Goal: Task Accomplishment & Management: Manage account settings

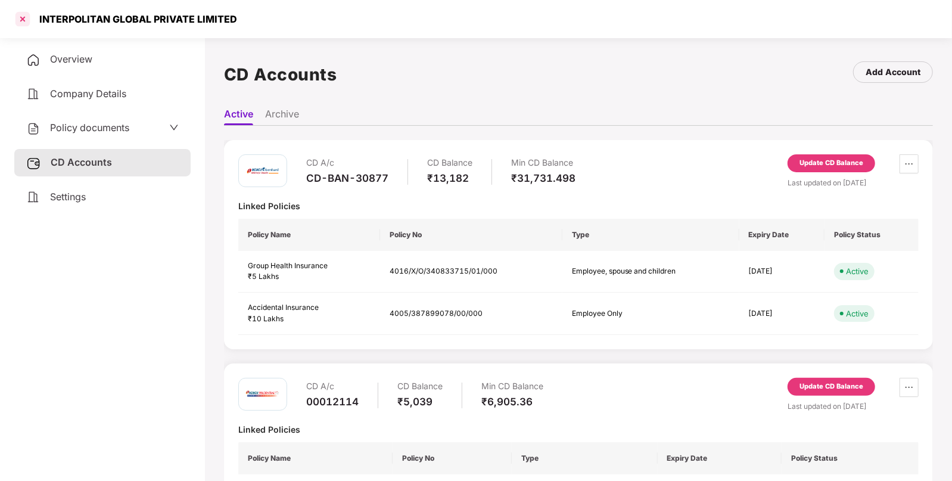
click at [17, 18] on div at bounding box center [22, 19] width 19 height 19
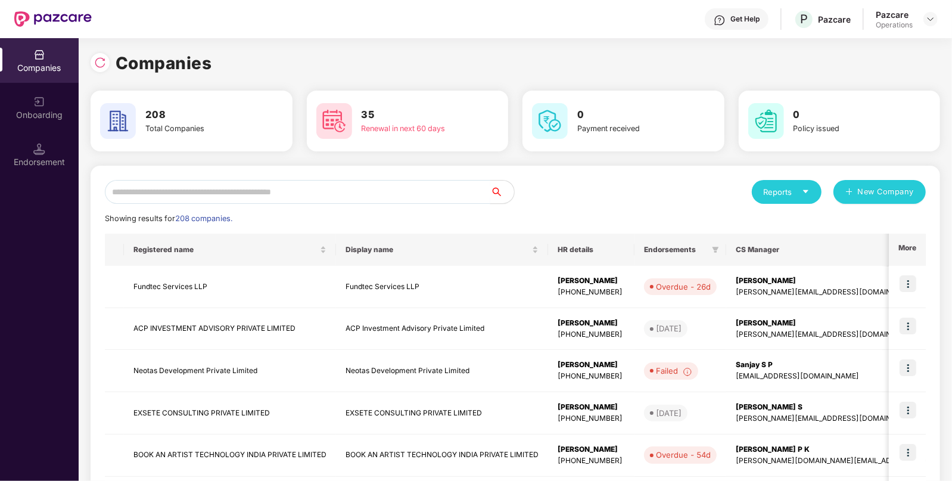
click at [408, 197] on input "text" at bounding box center [297, 192] width 385 height 24
paste input "**********"
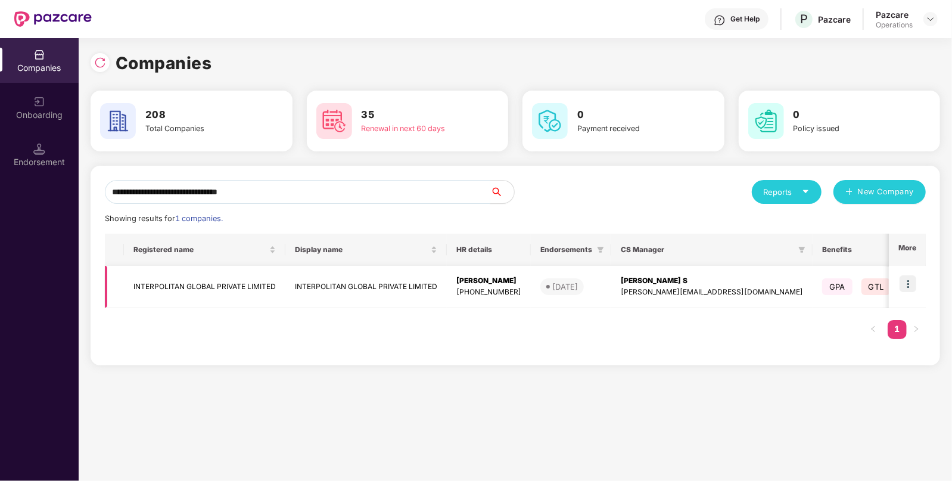
type input "**********"
click at [913, 281] on img at bounding box center [908, 283] width 17 height 17
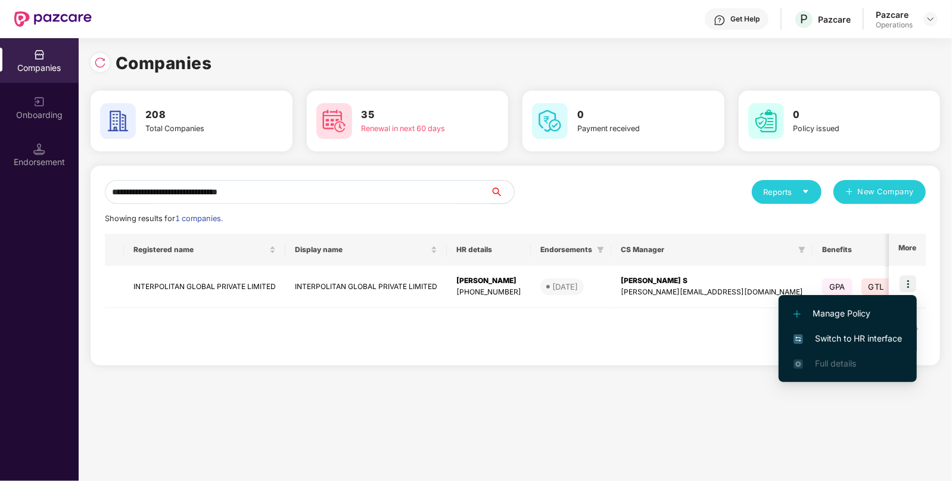
click at [823, 349] on li "Switch to HR interface" at bounding box center [848, 338] width 138 height 25
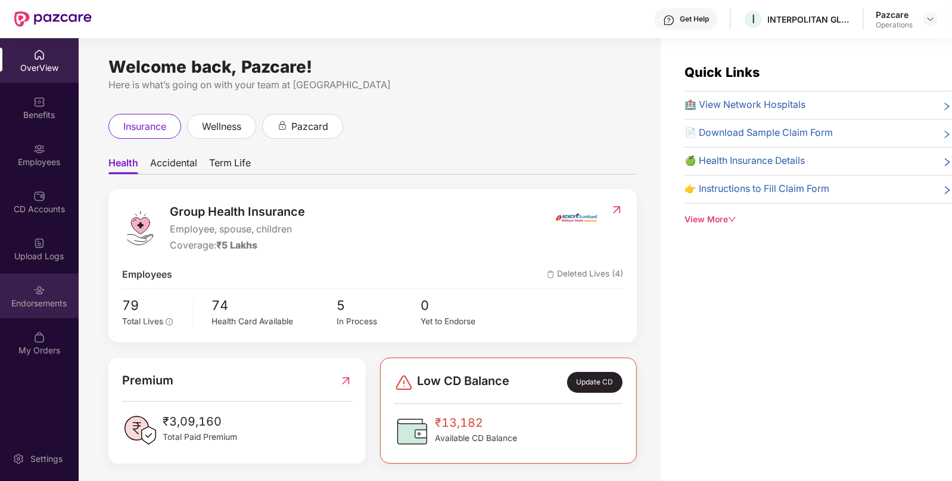
click at [70, 296] on div "Endorsements" at bounding box center [39, 295] width 79 height 45
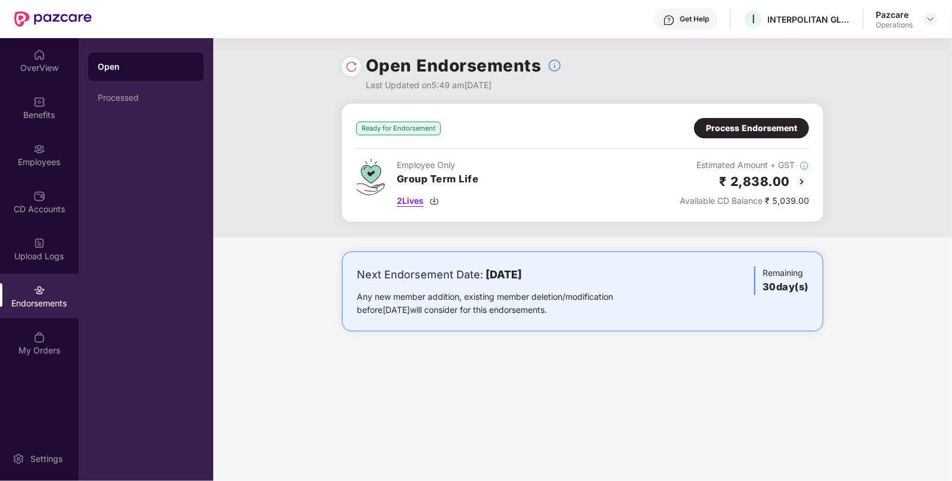
click at [420, 197] on span "2 Lives" at bounding box center [410, 200] width 27 height 13
click at [772, 135] on div "Process Endorsement" at bounding box center [751, 128] width 115 height 20
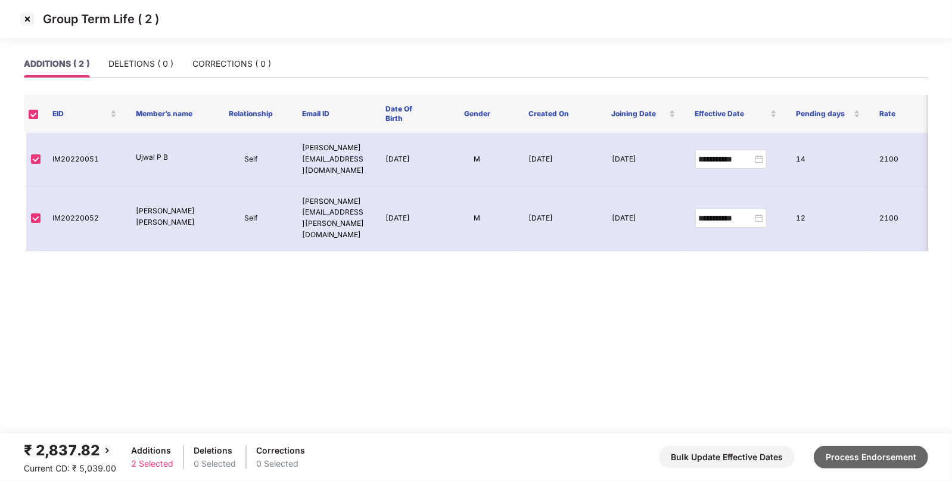
click at [897, 456] on button "Process Endorsement" at bounding box center [871, 457] width 114 height 23
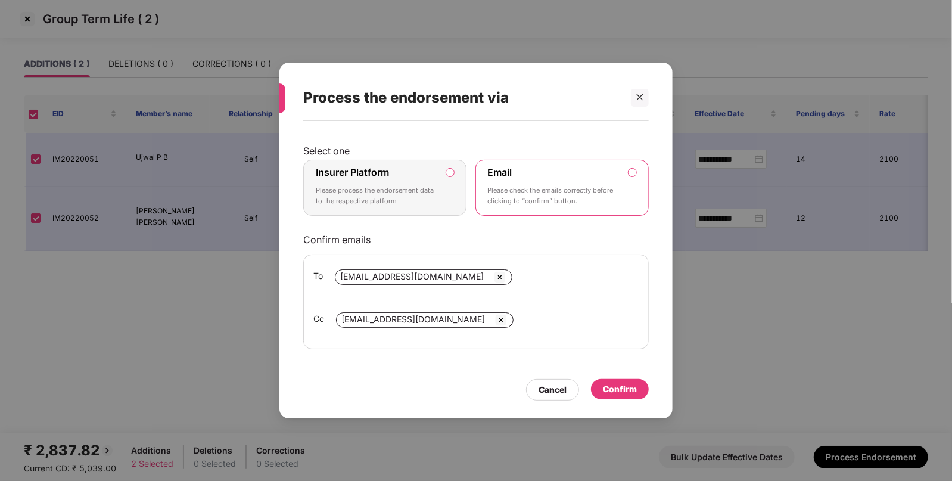
click at [401, 185] on div "Insurer Platform Please process the endorsement data to the respective platform" at bounding box center [377, 187] width 122 height 43
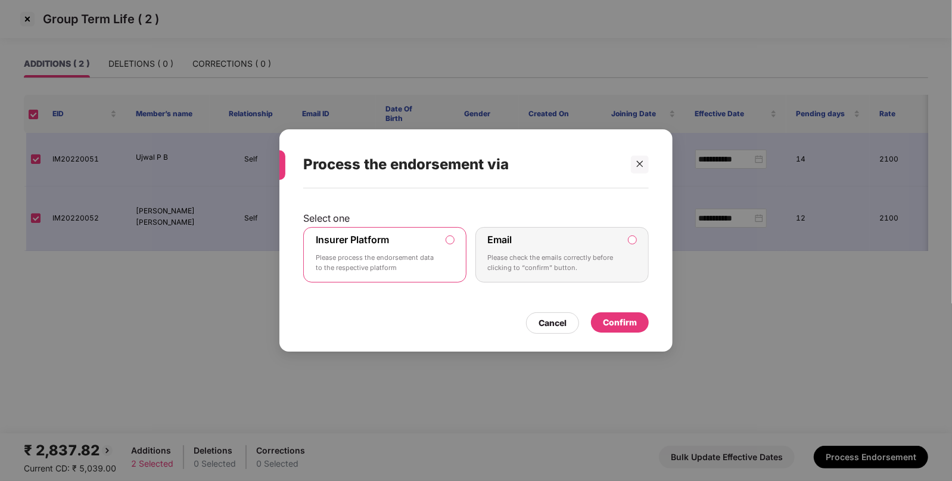
click at [629, 321] on div "Confirm" at bounding box center [620, 322] width 34 height 13
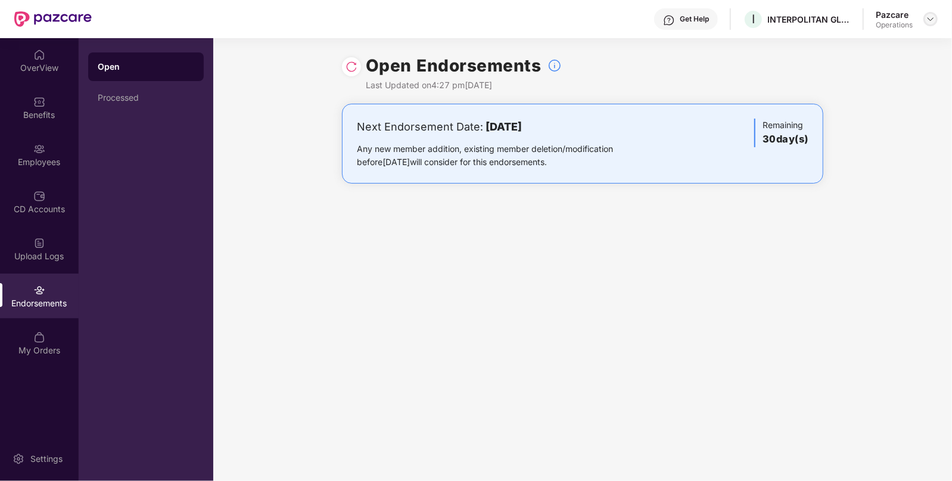
click at [929, 17] on img at bounding box center [931, 19] width 10 height 10
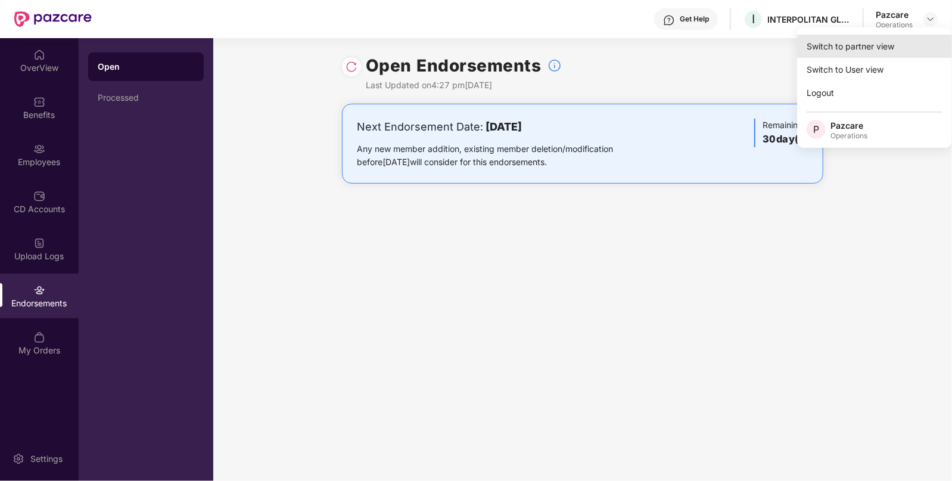
click at [895, 42] on div "Switch to partner view" at bounding box center [874, 46] width 155 height 23
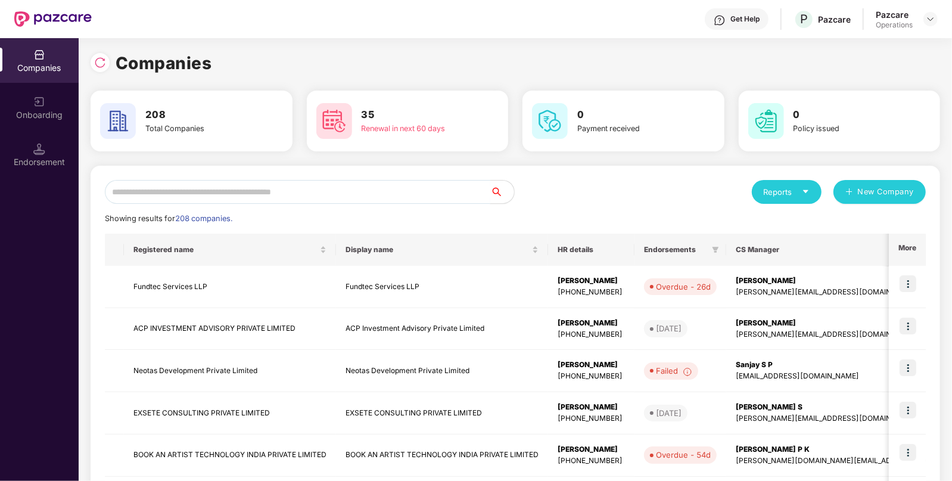
click at [301, 199] on input "text" at bounding box center [297, 192] width 385 height 24
paste input "**********"
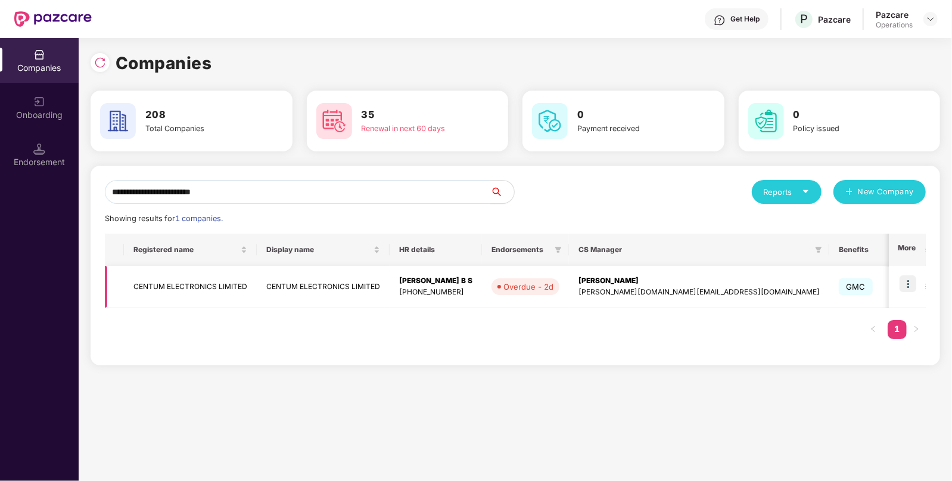
type input "**********"
click at [909, 279] on img at bounding box center [908, 283] width 17 height 17
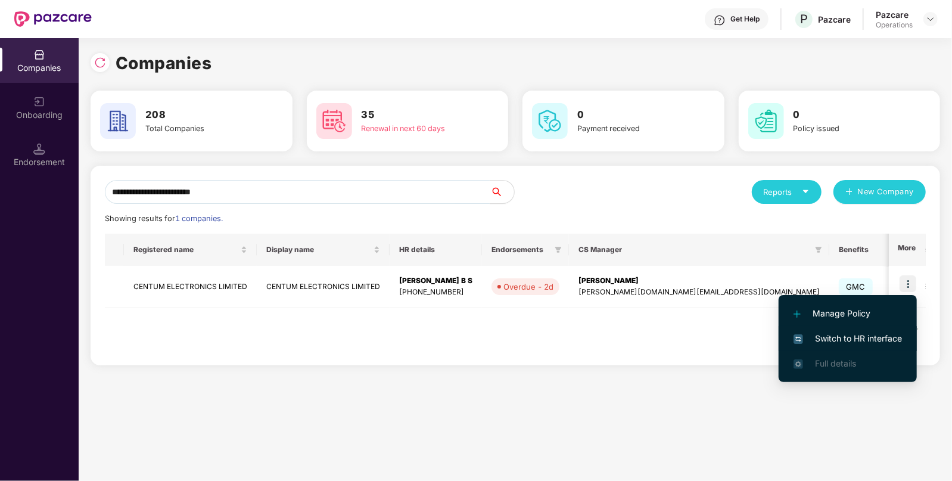
click at [867, 334] on span "Switch to HR interface" at bounding box center [848, 338] width 108 height 13
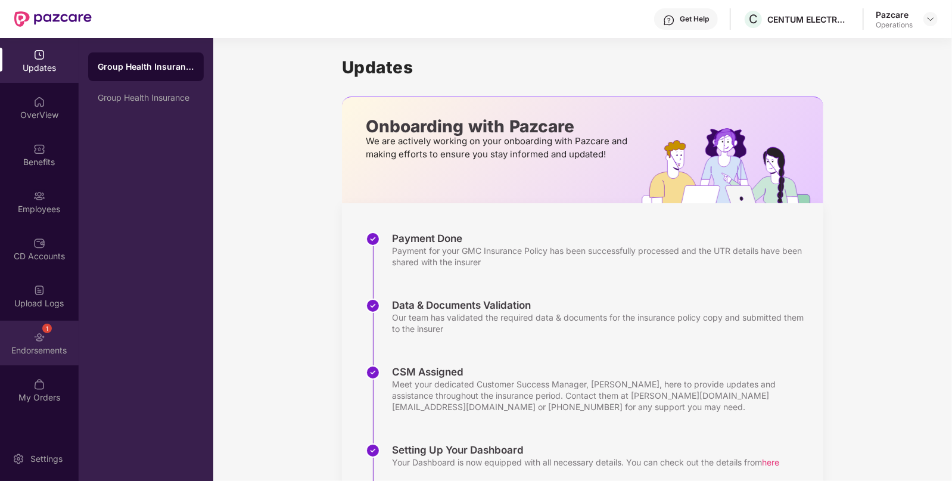
click at [59, 355] on div "Endorsements" at bounding box center [39, 350] width 79 height 12
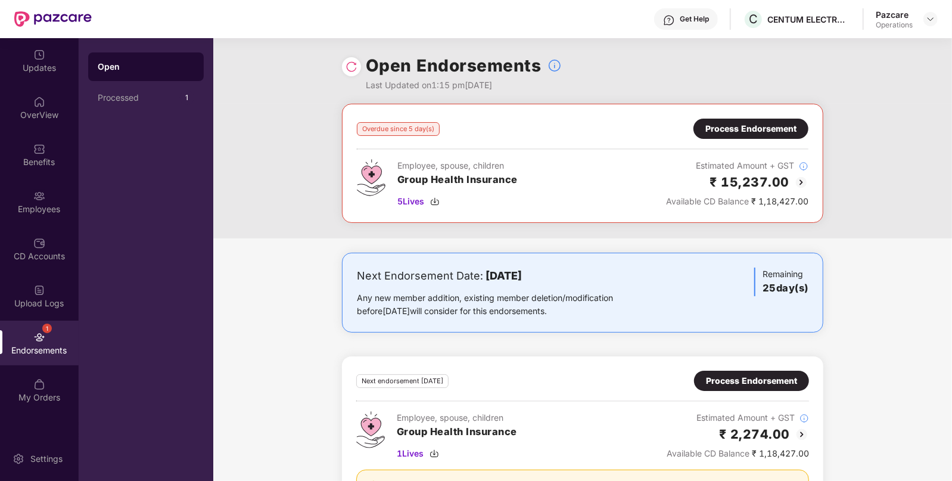
click at [937, 24] on div at bounding box center [930, 19] width 14 height 14
click at [932, 19] on img at bounding box center [931, 19] width 10 height 10
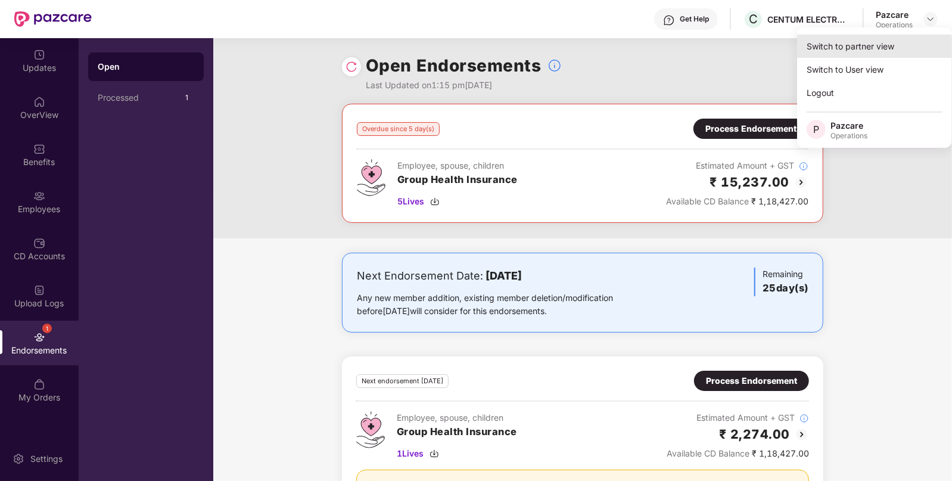
click at [895, 39] on div "Switch to partner view" at bounding box center [874, 46] width 155 height 23
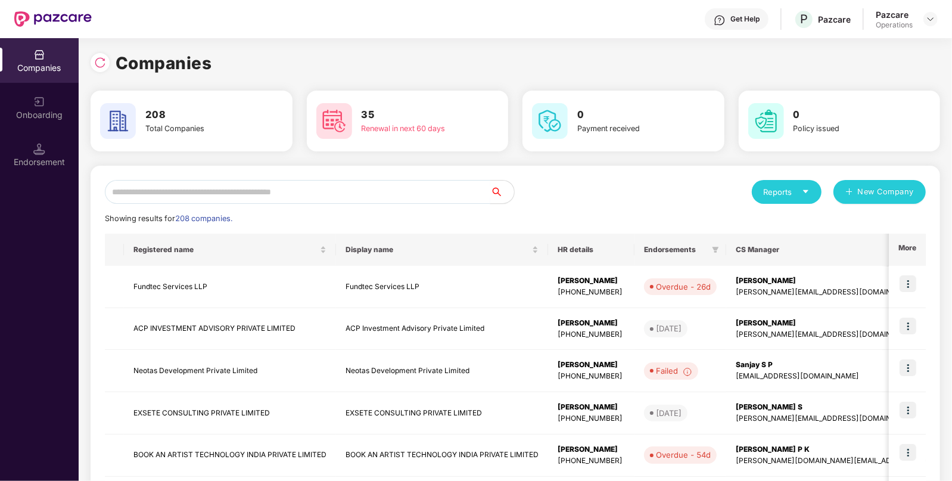
click at [347, 201] on input "text" at bounding box center [297, 192] width 385 height 24
paste input "**********"
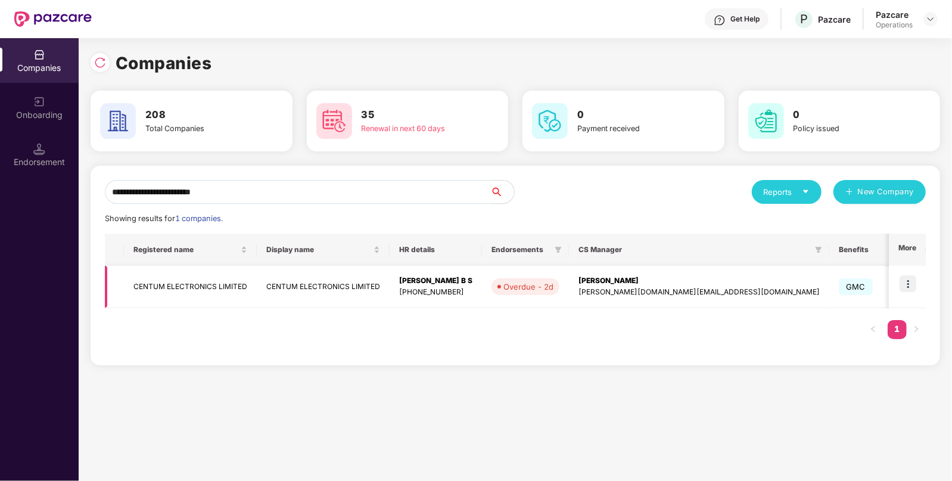
type input "**********"
click at [202, 289] on td "CENTUM ELECTRONICS LIMITED" at bounding box center [190, 287] width 133 height 42
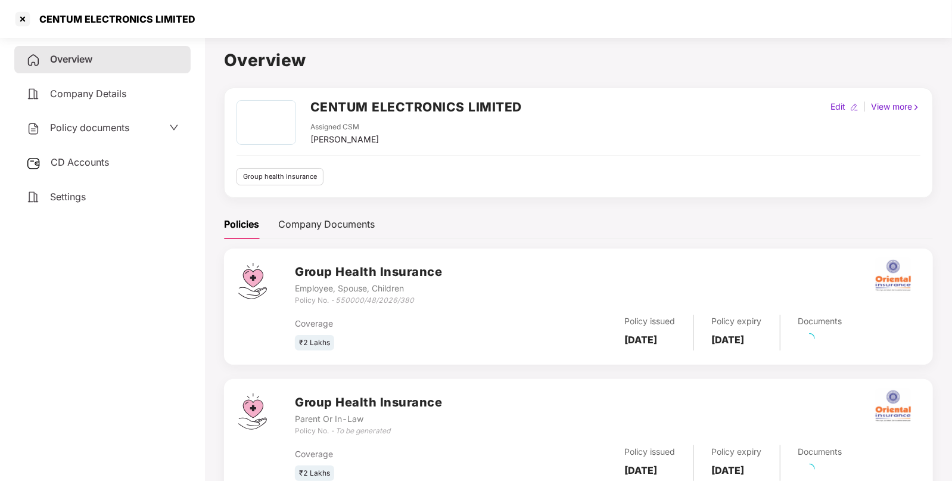
click at [117, 123] on span "Policy documents" at bounding box center [89, 128] width 79 height 12
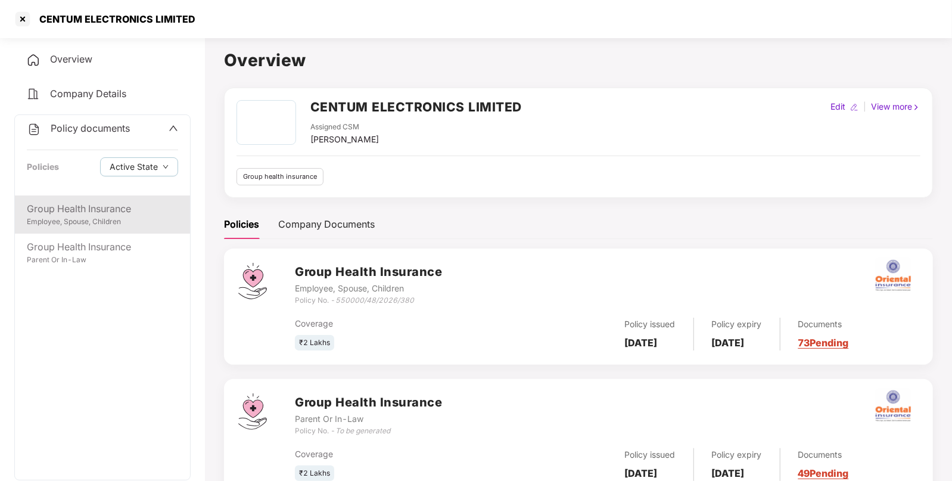
click at [138, 199] on div "Group Health Insurance Employee, Spouse, Children" at bounding box center [102, 214] width 175 height 38
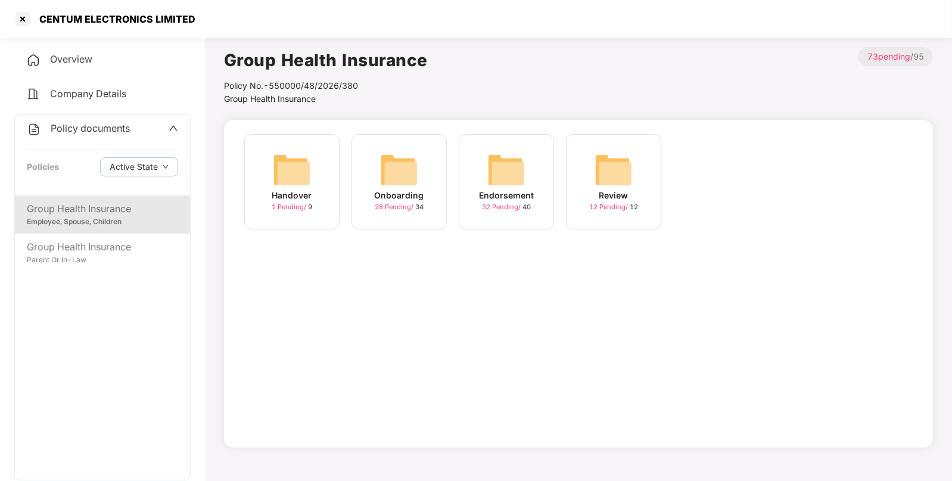
click at [489, 173] on img at bounding box center [506, 170] width 38 height 38
click at [518, 170] on img at bounding box center [506, 170] width 38 height 38
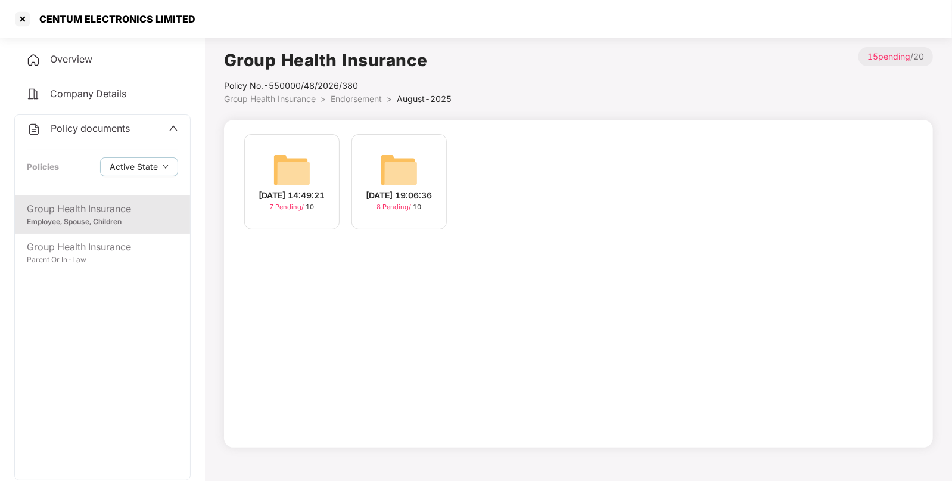
click at [101, 211] on div "Group Health Insurance" at bounding box center [102, 208] width 151 height 15
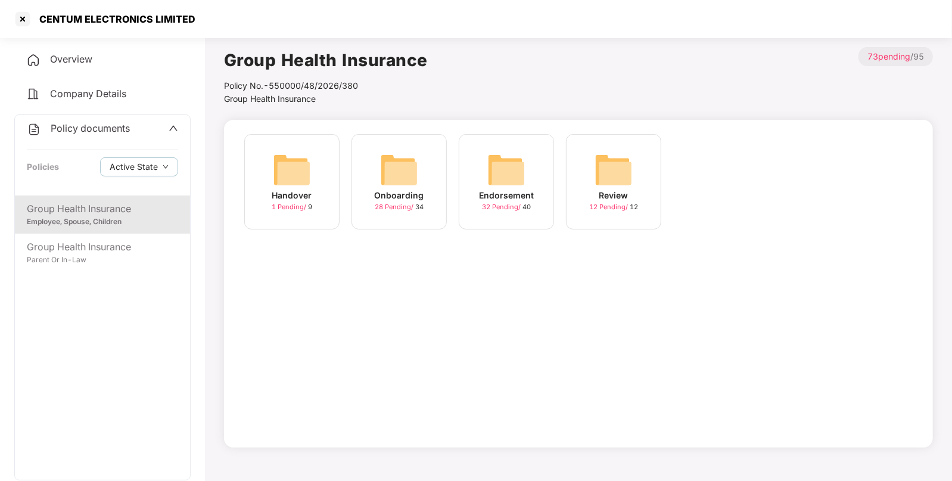
click at [514, 171] on img at bounding box center [506, 170] width 38 height 38
click at [639, 163] on div "September-2025 17 Pending / 20" at bounding box center [613, 181] width 95 height 95
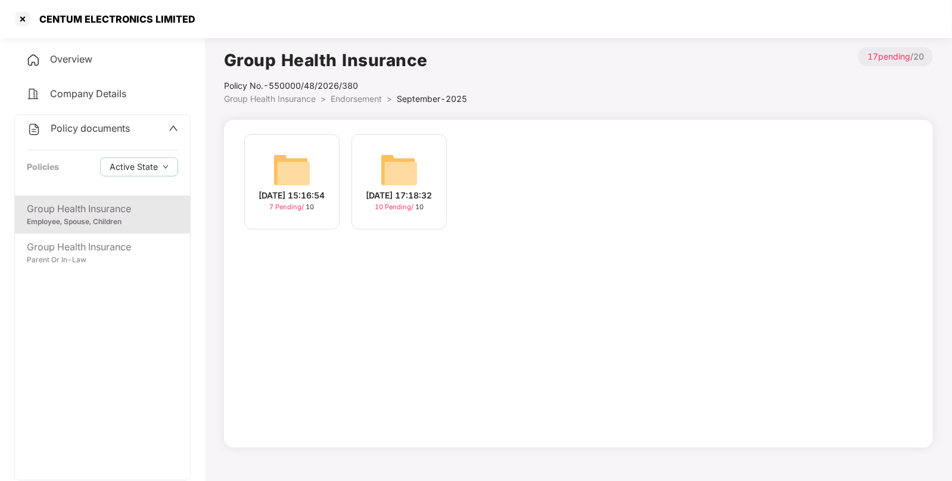
click at [395, 156] on img at bounding box center [399, 170] width 38 height 38
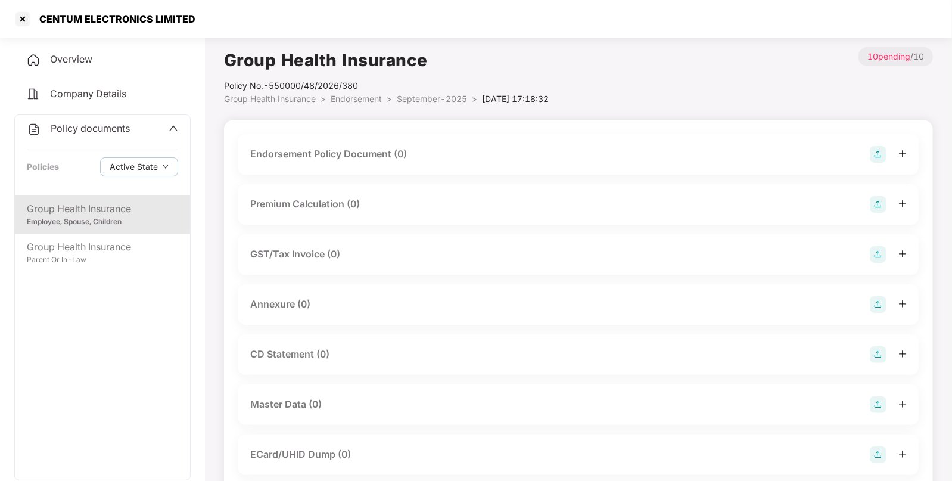
click at [881, 151] on img at bounding box center [878, 154] width 17 height 17
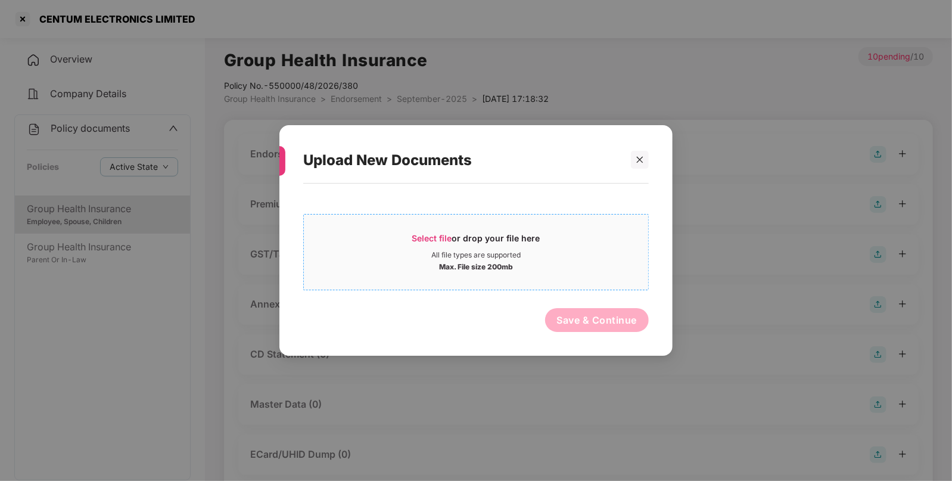
click at [513, 242] on div "Select file or drop your file here" at bounding box center [476, 241] width 128 height 18
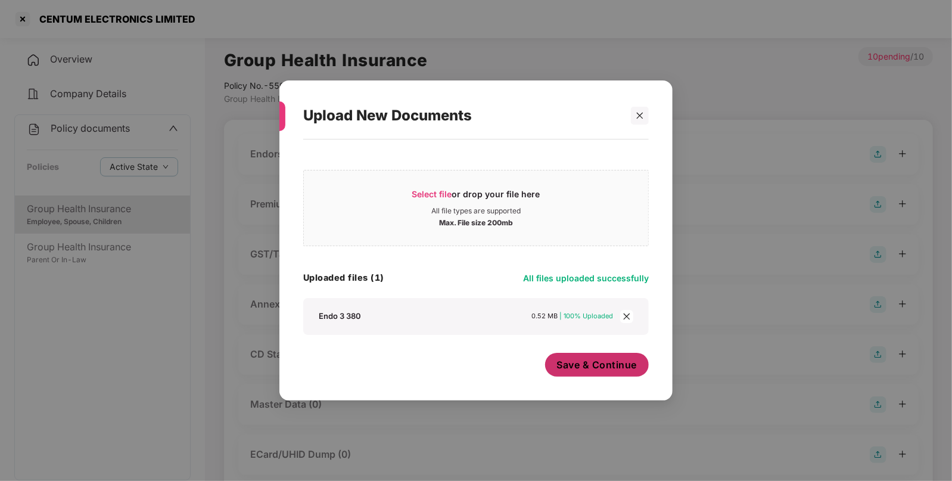
click at [584, 366] on span "Save & Continue" at bounding box center [597, 364] width 80 height 13
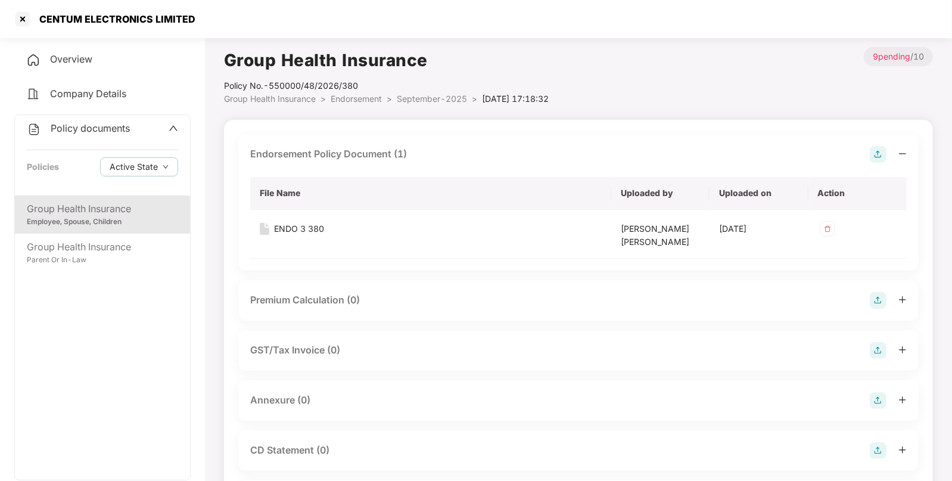
click at [883, 399] on img at bounding box center [878, 400] width 17 height 17
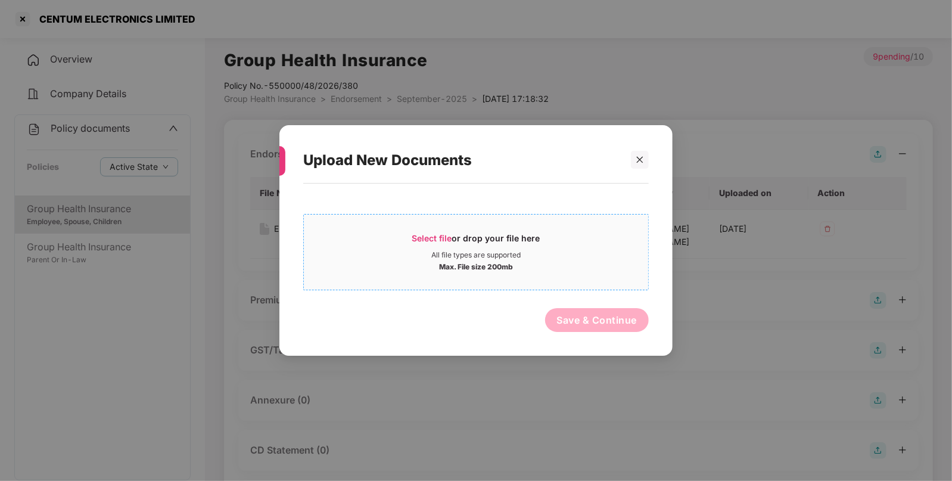
click at [426, 235] on span "Select file" at bounding box center [432, 238] width 40 height 10
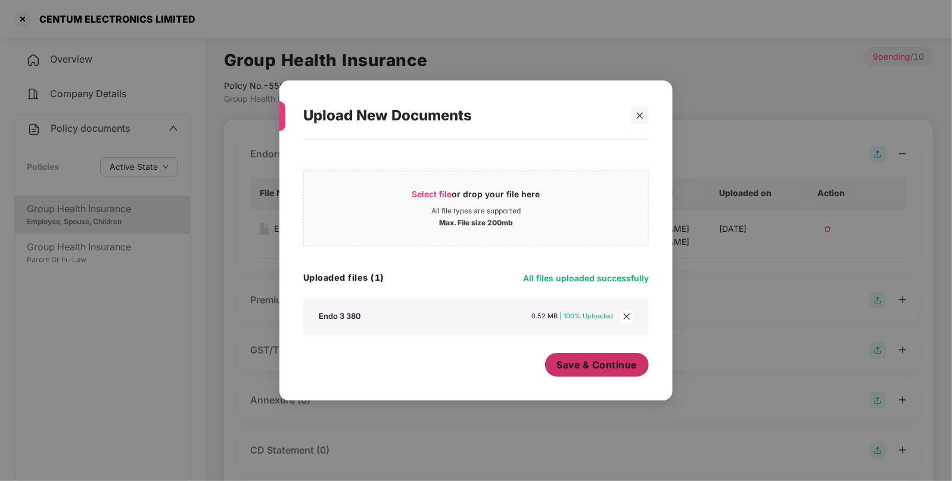
click at [583, 362] on span "Save & Continue" at bounding box center [597, 364] width 80 height 13
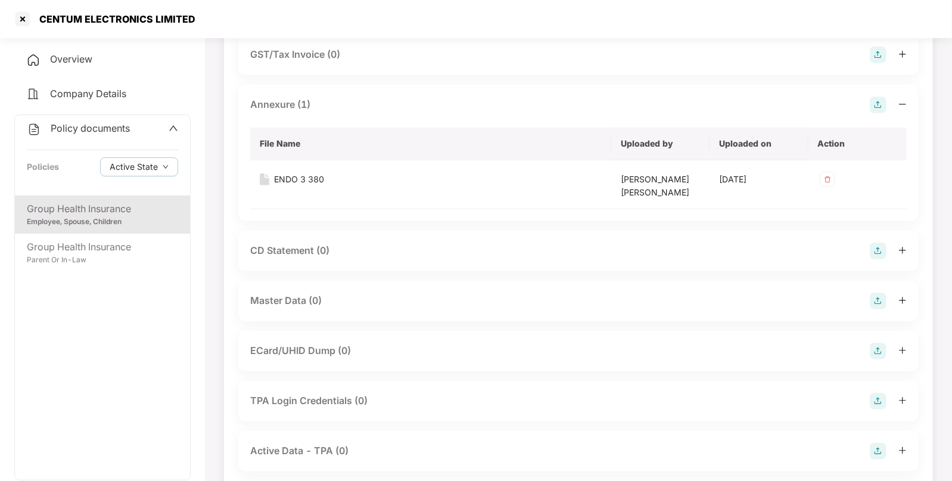
scroll to position [303, 0]
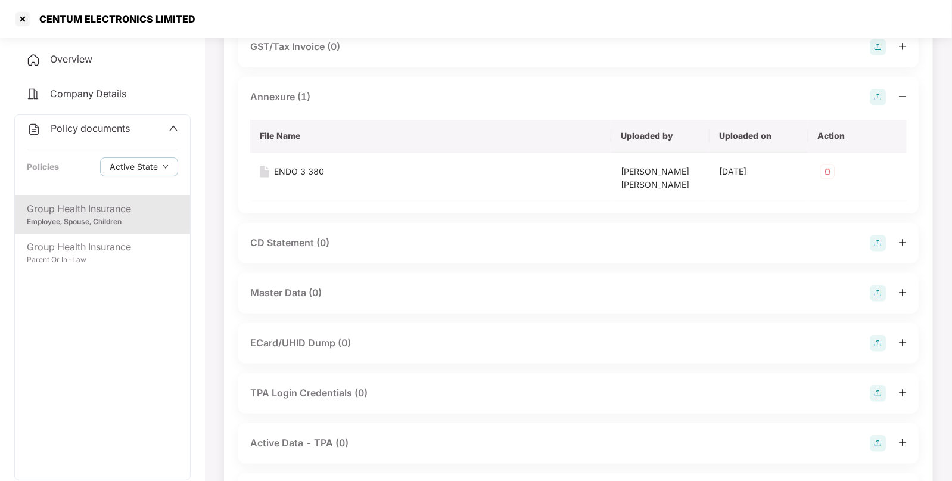
click at [875, 291] on img at bounding box center [878, 293] width 17 height 17
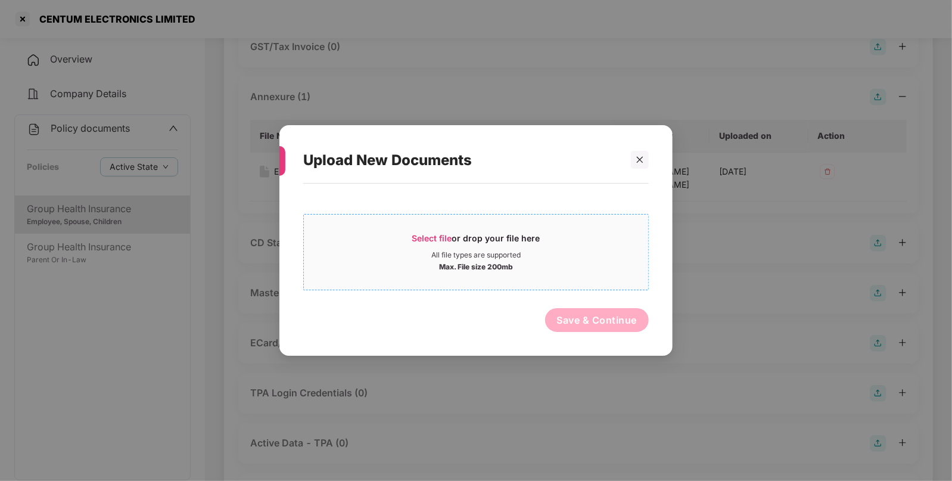
click at [503, 251] on div "All file types are supported" at bounding box center [475, 255] width 89 height 10
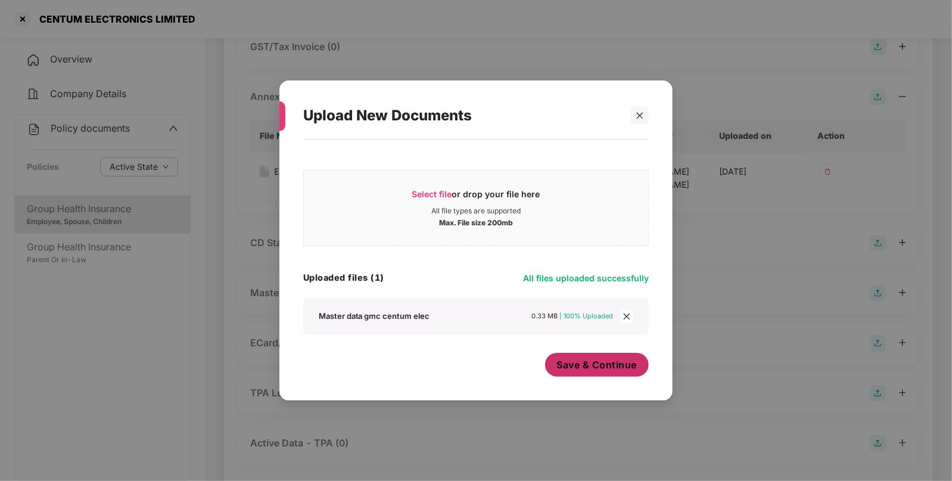
click at [605, 374] on button "Save & Continue" at bounding box center [597, 365] width 104 height 24
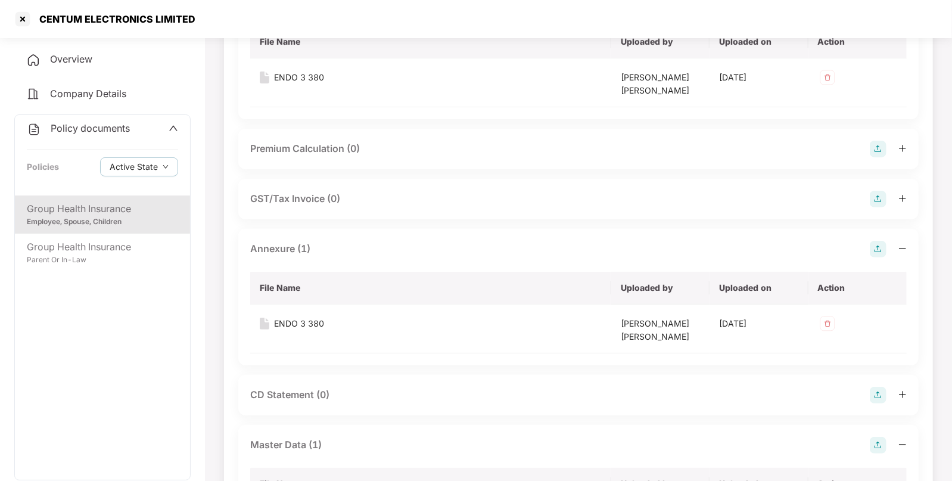
scroll to position [132, 0]
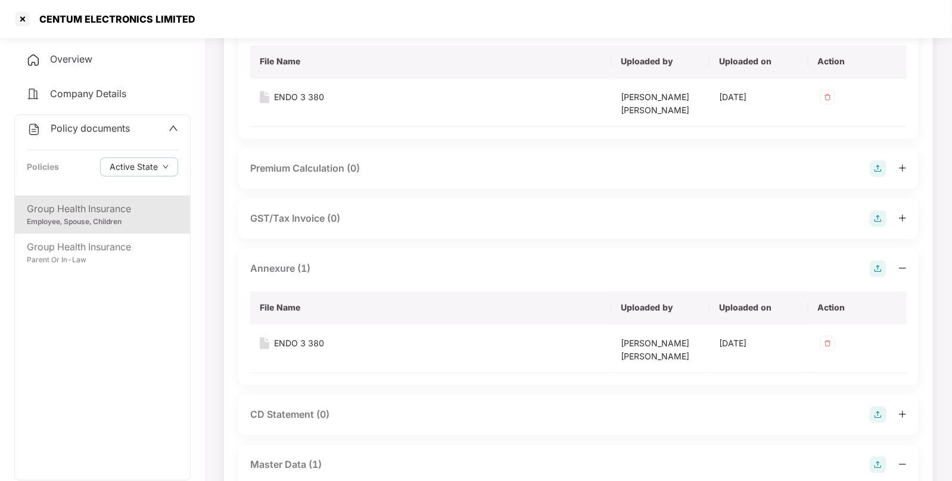
click at [149, 139] on div "Policy documents Policies Active State" at bounding box center [102, 155] width 175 height 80
click at [128, 129] on span "Policy documents" at bounding box center [90, 128] width 79 height 12
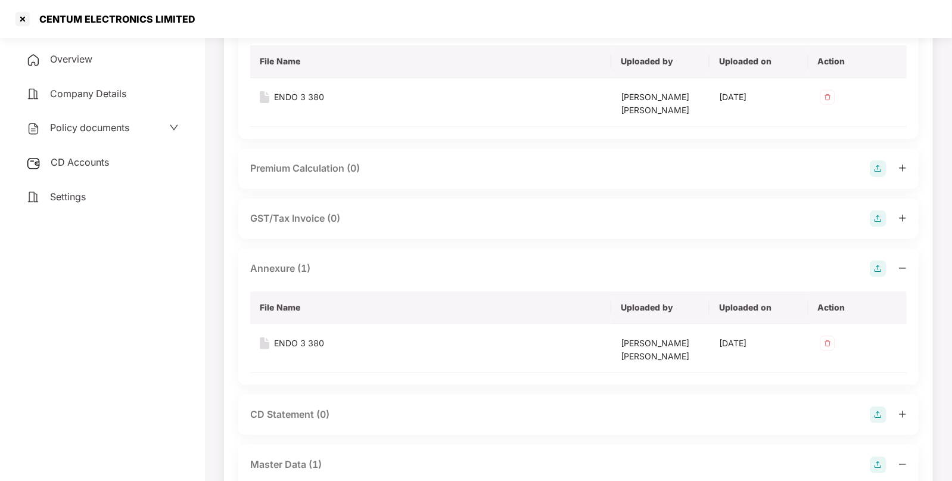
click at [114, 166] on div "CD Accounts" at bounding box center [102, 162] width 176 height 27
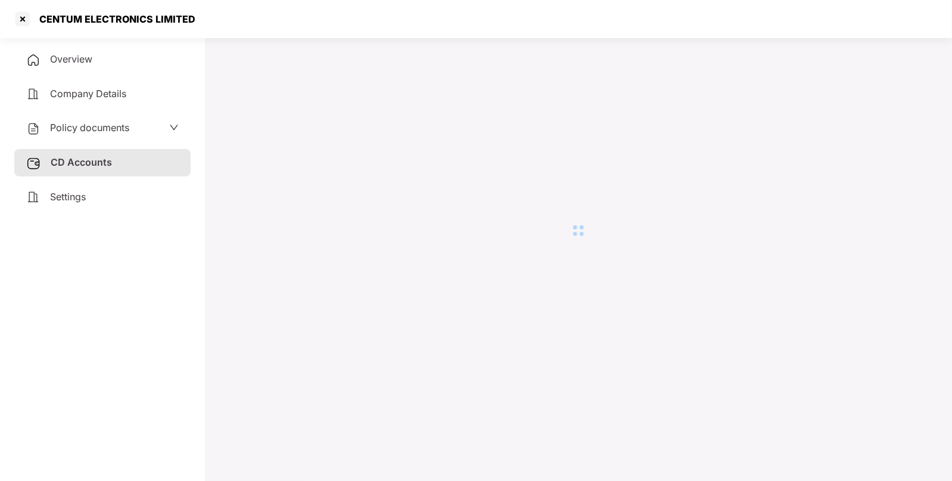
scroll to position [32, 0]
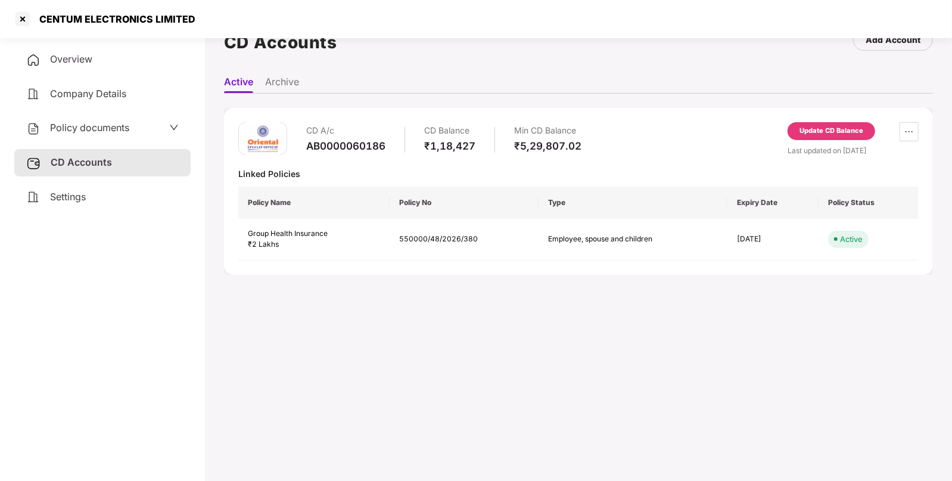
click at [828, 130] on div "Update CD Balance" at bounding box center [832, 131] width 64 height 11
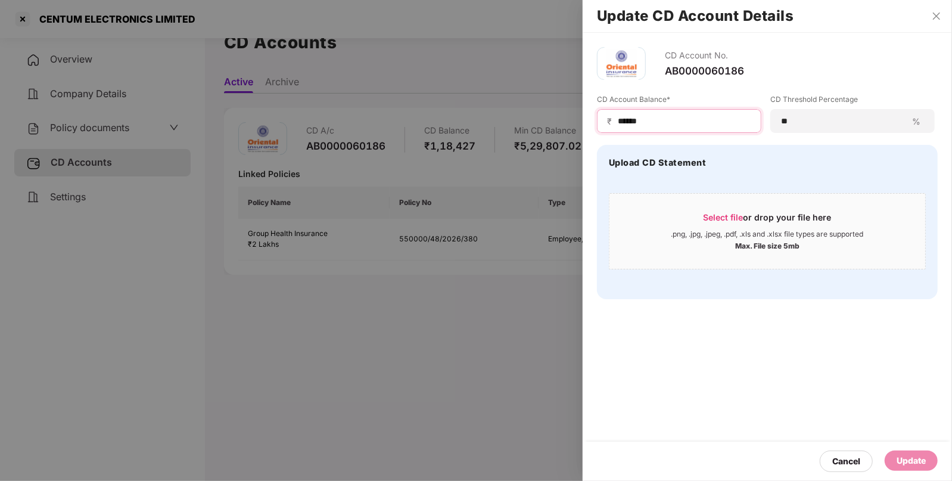
click at [678, 123] on input "******" at bounding box center [684, 121] width 135 height 13
type input "*"
type input "******"
click at [910, 455] on div "Update" at bounding box center [911, 460] width 29 height 13
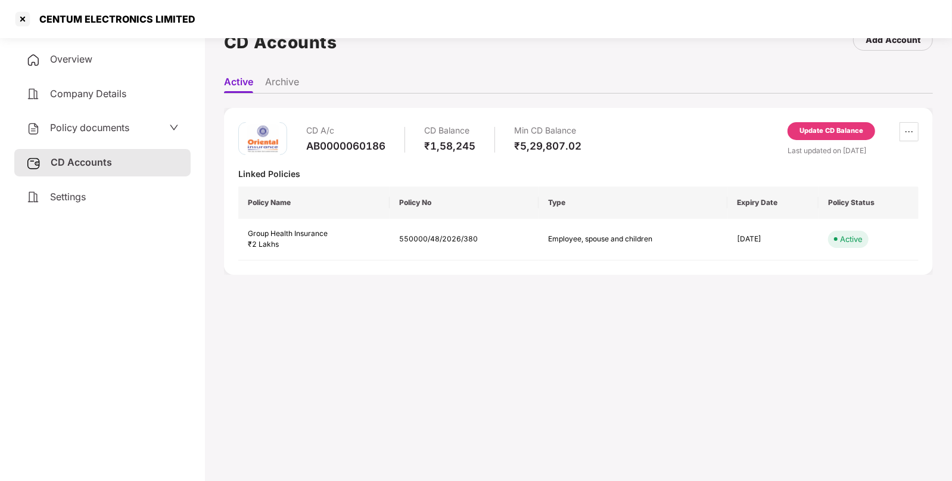
click at [467, 394] on main "CD Accounts Add Account Active Archive CD A/c AB0000060186 CD Balance ₹1,58,245…" at bounding box center [578, 241] width 747 height 481
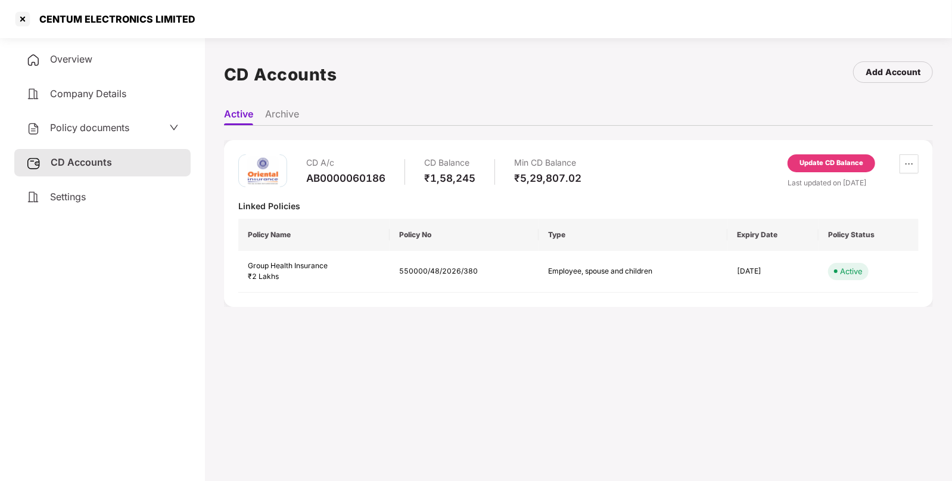
click at [74, 17] on div "CENTUM ELECTRONICS LIMITED" at bounding box center [113, 19] width 163 height 12
copy div "CENTUM"
click at [25, 18] on div at bounding box center [22, 19] width 19 height 19
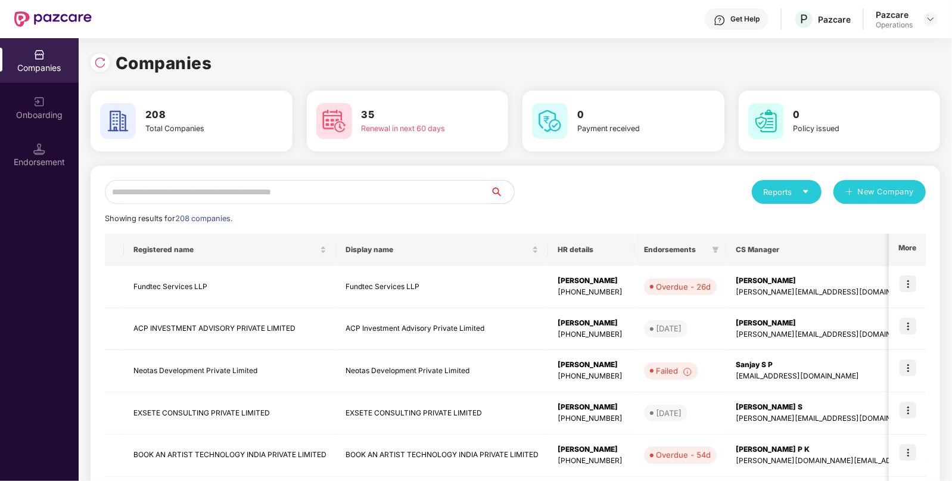
click at [253, 186] on input "text" at bounding box center [297, 192] width 385 height 24
paste input "******"
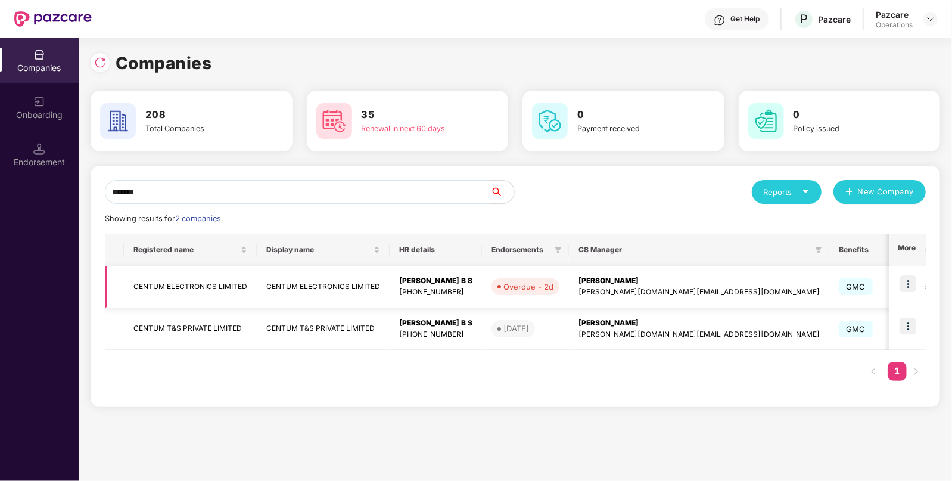
type input "******"
click at [907, 282] on img at bounding box center [908, 283] width 17 height 17
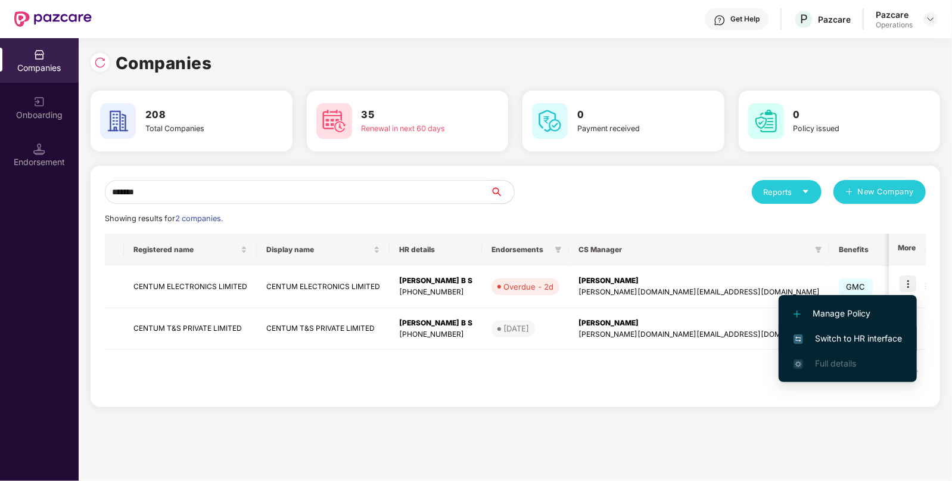
click at [863, 335] on span "Switch to HR interface" at bounding box center [848, 338] width 108 height 13
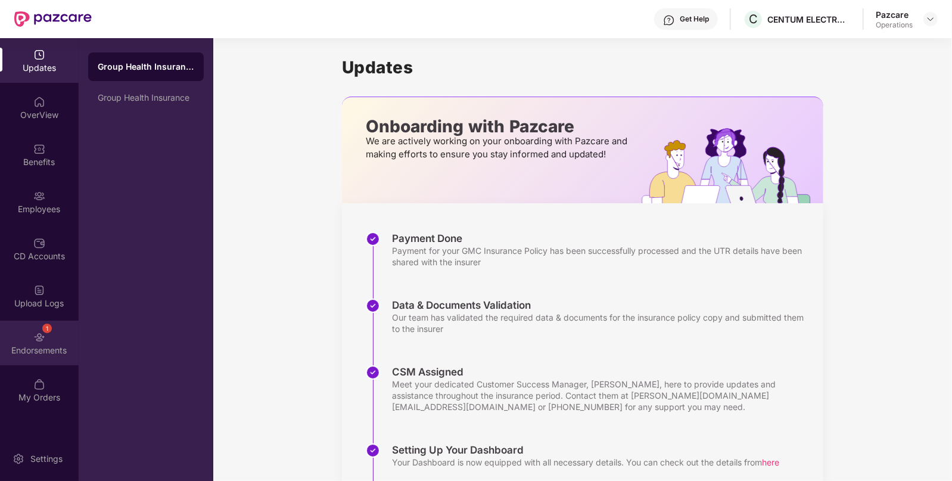
click at [57, 322] on div "1 Endorsements" at bounding box center [39, 343] width 79 height 45
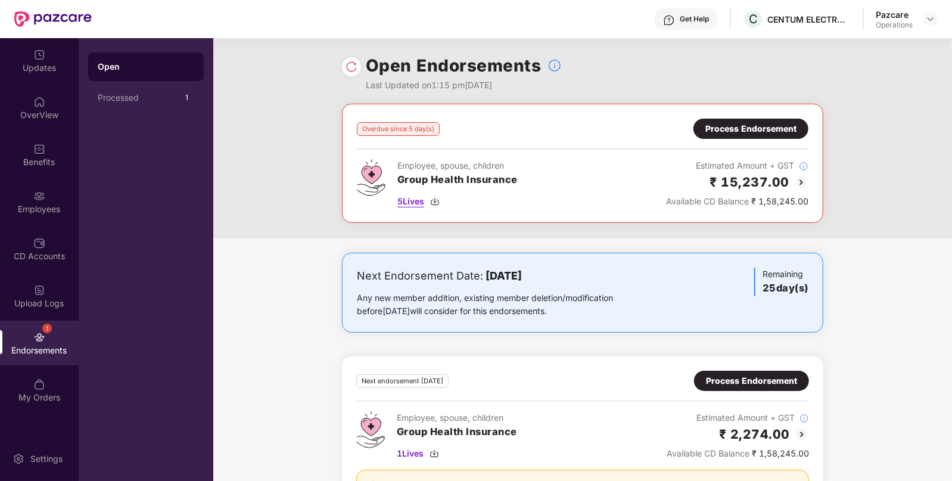
click at [414, 204] on span "5 Lives" at bounding box center [410, 201] width 27 height 13
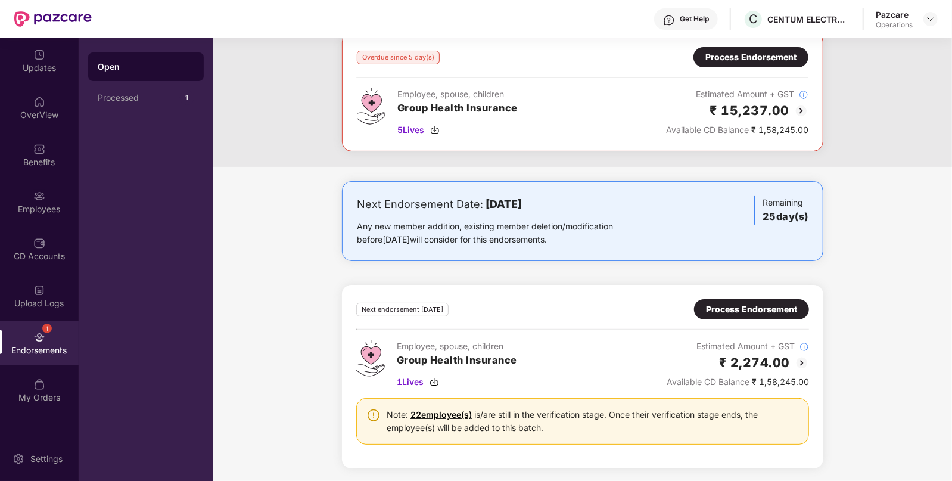
scroll to position [70, 0]
click at [773, 304] on div "Process Endorsement" at bounding box center [751, 310] width 91 height 13
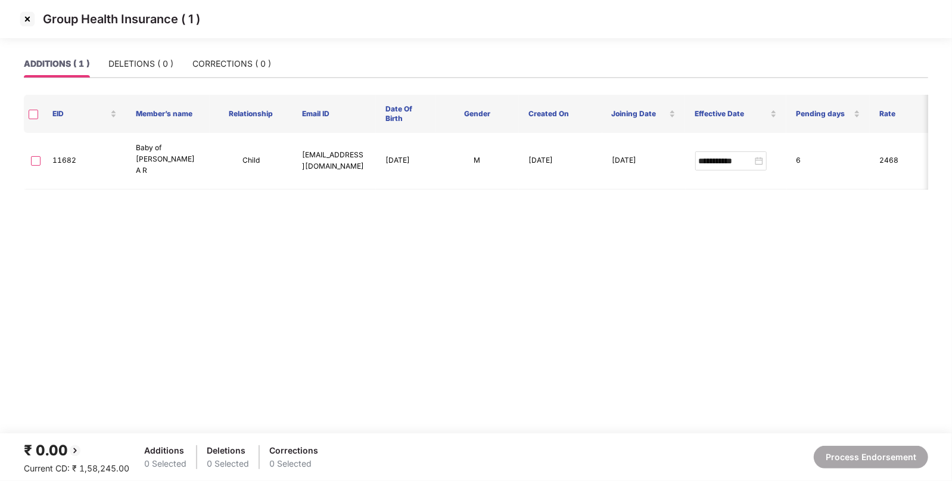
click at [22, 14] on img at bounding box center [27, 19] width 19 height 19
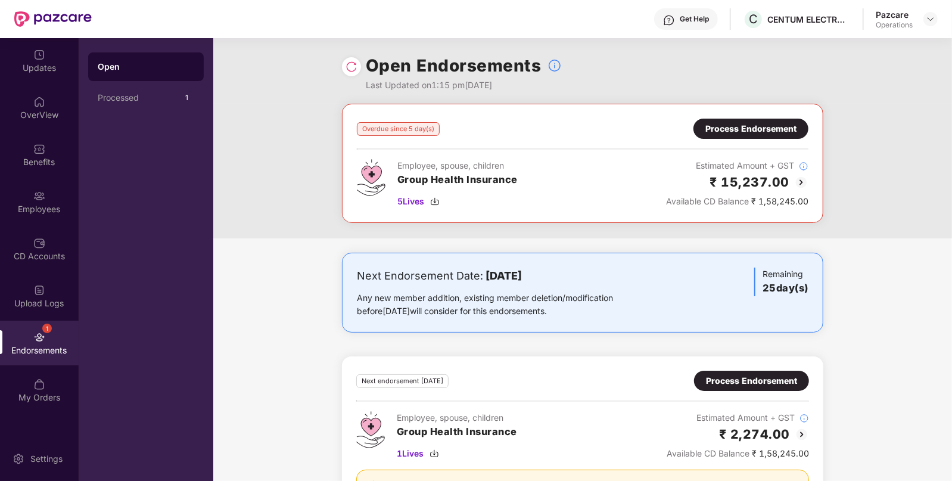
click at [763, 128] on div "Process Endorsement" at bounding box center [750, 128] width 91 height 13
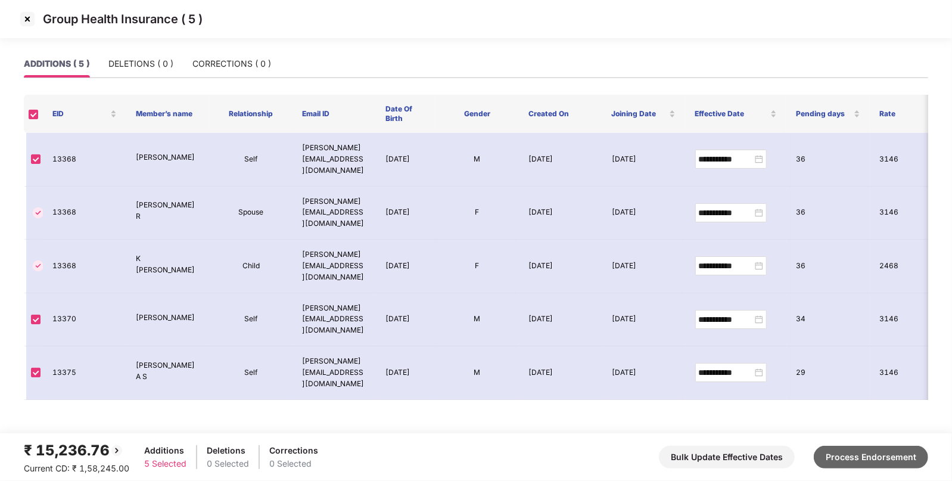
click at [908, 459] on button "Process Endorsement" at bounding box center [871, 457] width 114 height 23
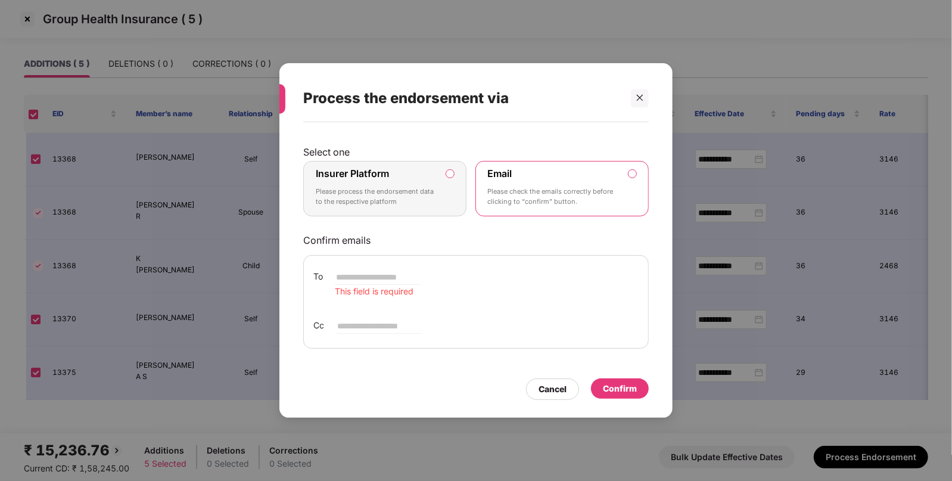
click at [422, 199] on p "Please process the endorsement data to the respective platform" at bounding box center [377, 196] width 122 height 21
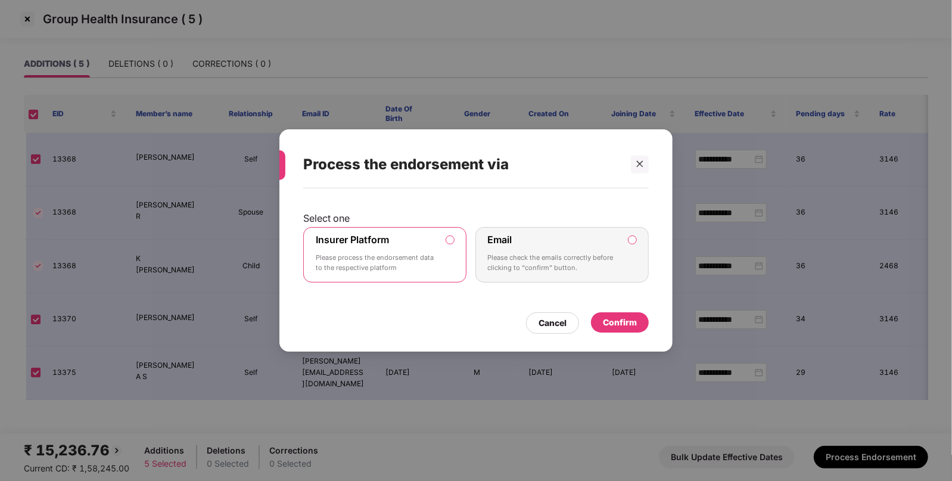
click at [422, 199] on div "Select one Insurer Platform Please process the endorsement data to the respecti…" at bounding box center [476, 250] width 346 height 113
click at [617, 322] on div "Confirm" at bounding box center [620, 322] width 34 height 13
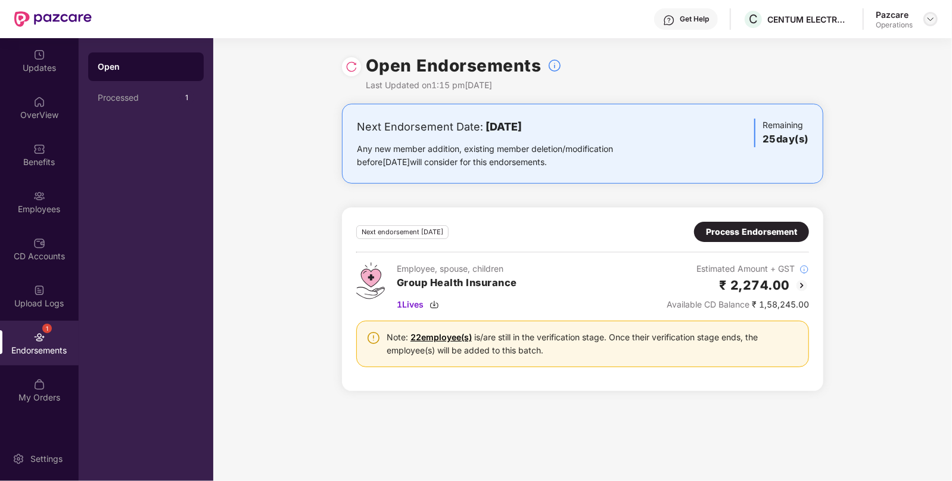
click at [927, 18] on img at bounding box center [931, 19] width 10 height 10
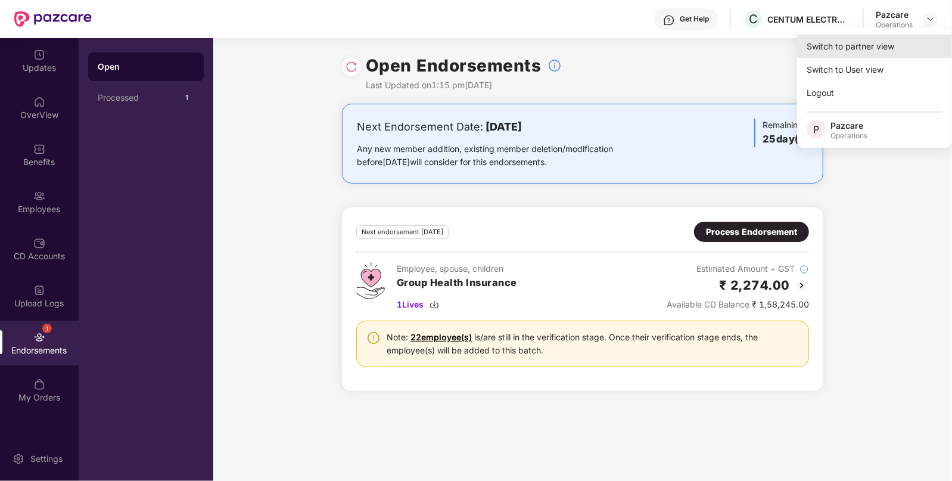
click at [885, 43] on div "Switch to partner view" at bounding box center [874, 46] width 155 height 23
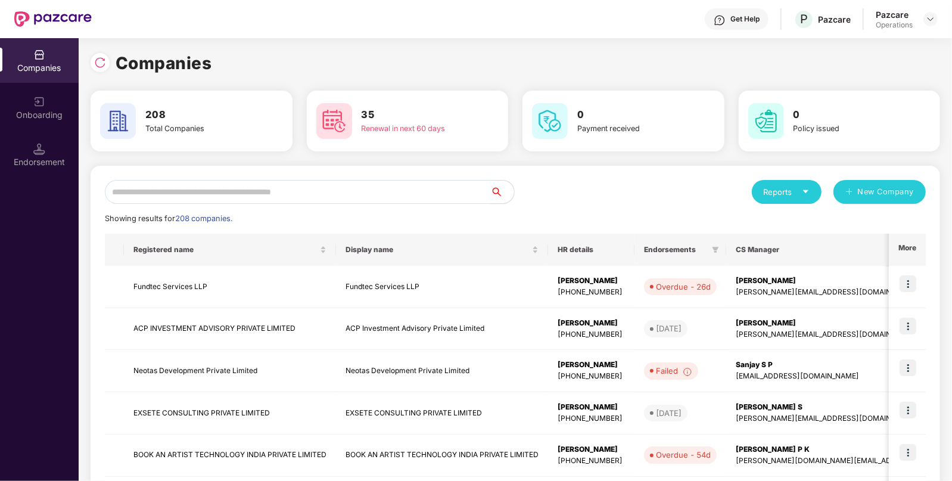
click at [447, 191] on input "text" at bounding box center [297, 192] width 385 height 24
paste input "**********"
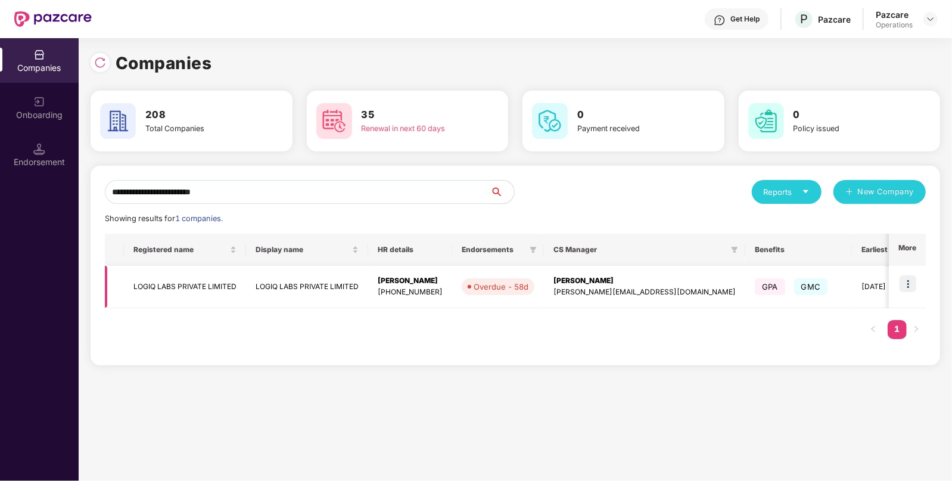
type input "**********"
click at [916, 289] on img at bounding box center [908, 283] width 17 height 17
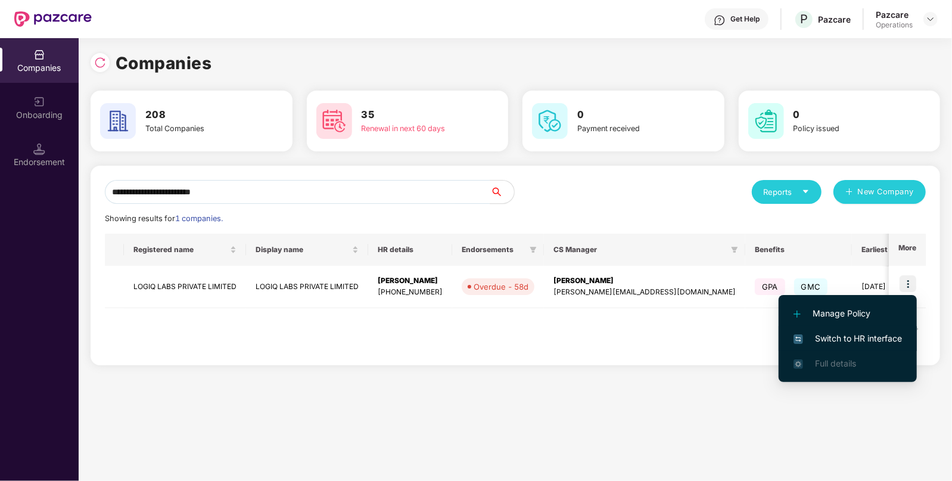
click at [867, 337] on span "Switch to HR interface" at bounding box center [848, 338] width 108 height 13
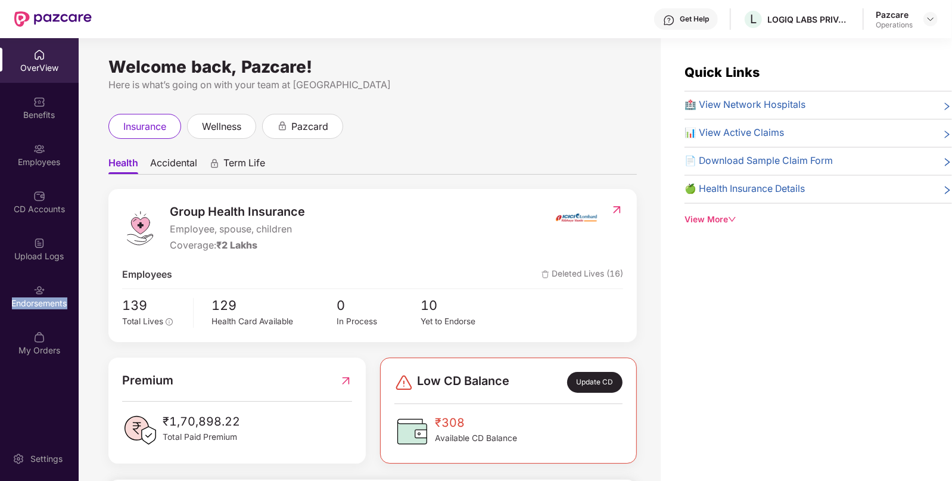
click at [30, 302] on div "Endorsements" at bounding box center [39, 303] width 79 height 12
